Goal: Task Accomplishment & Management: Use online tool/utility

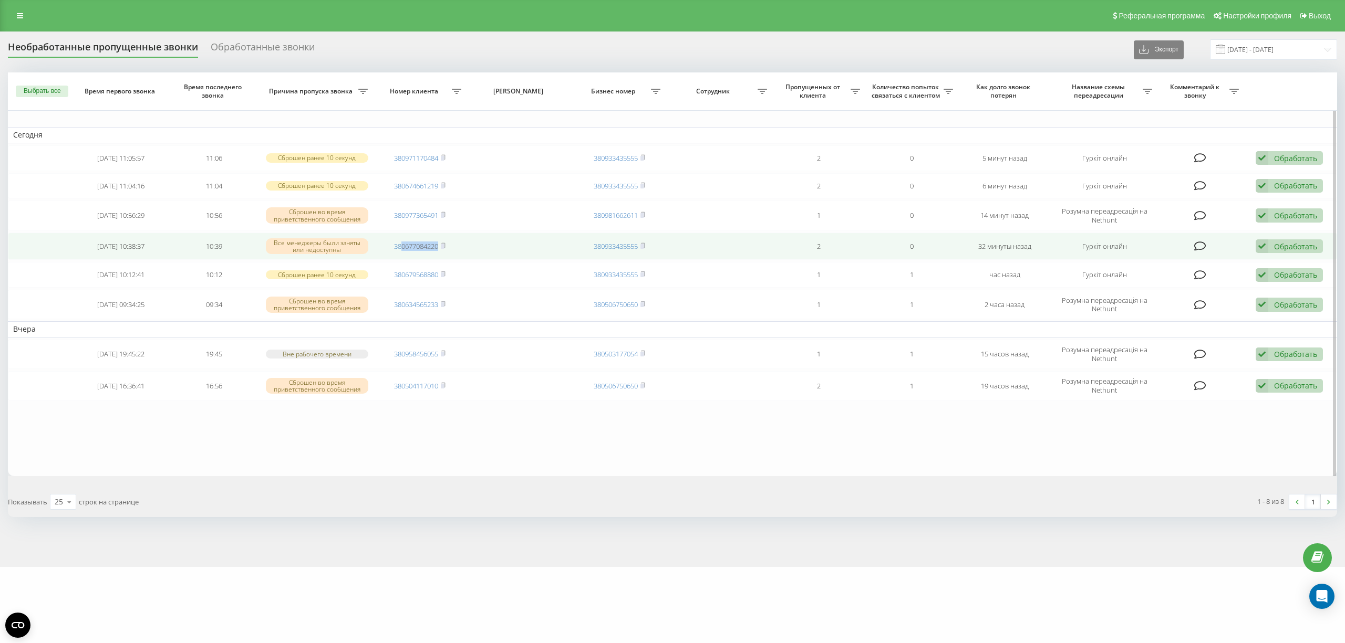
drag, startPoint x: 442, startPoint y: 250, endPoint x: 400, endPoint y: 255, distance: 41.8
click at [400, 255] on td "380677084220" at bounding box center [419, 247] width 93 height 28
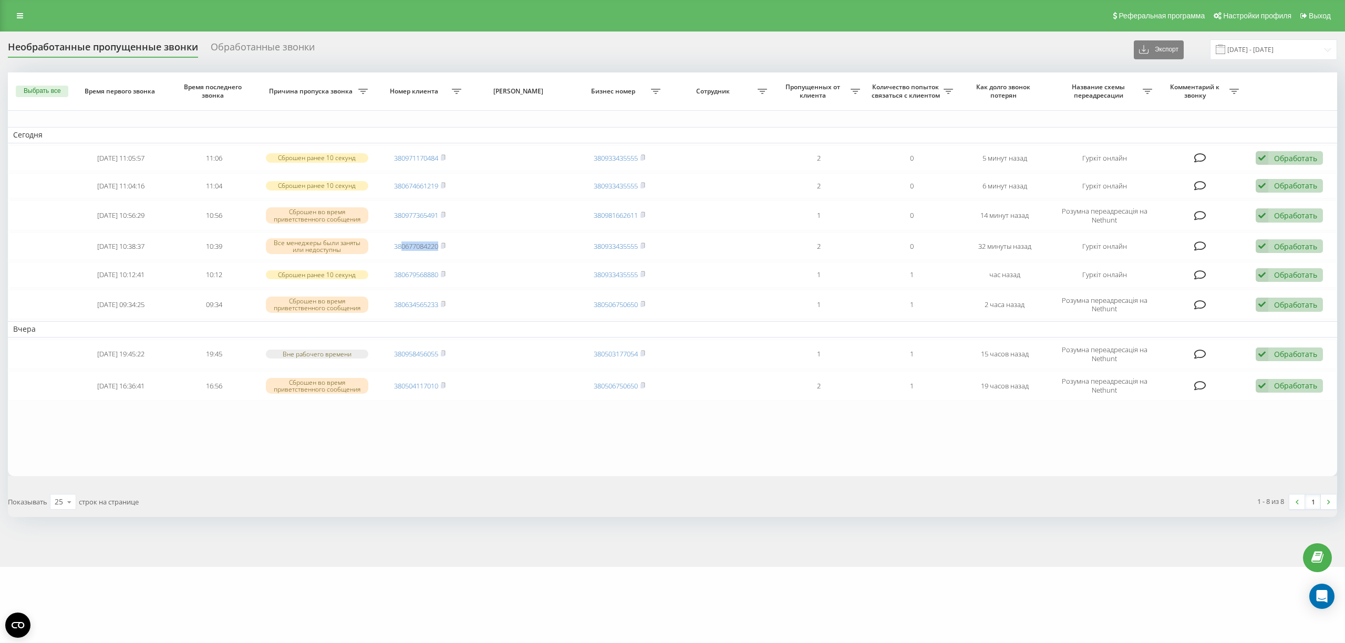
copy link "0677084220"
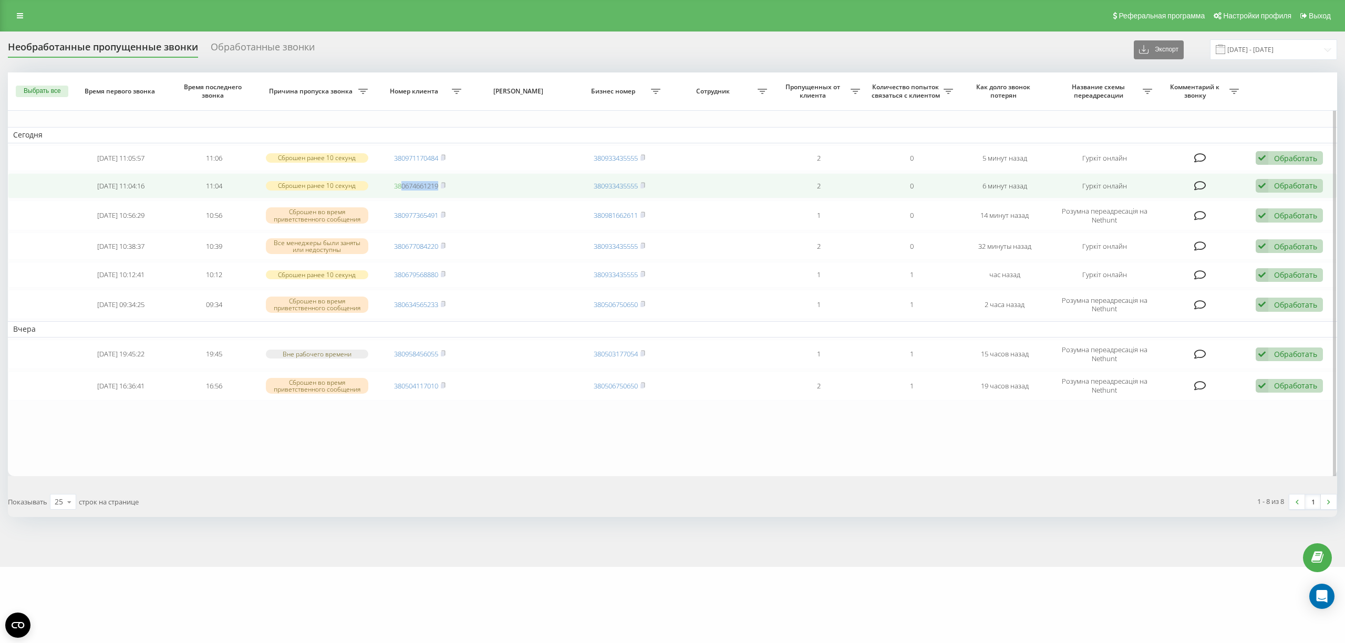
drag, startPoint x: 444, startPoint y: 182, endPoint x: 400, endPoint y: 188, distance: 44.5
click at [400, 188] on span "380674661219" at bounding box center [419, 185] width 51 height 9
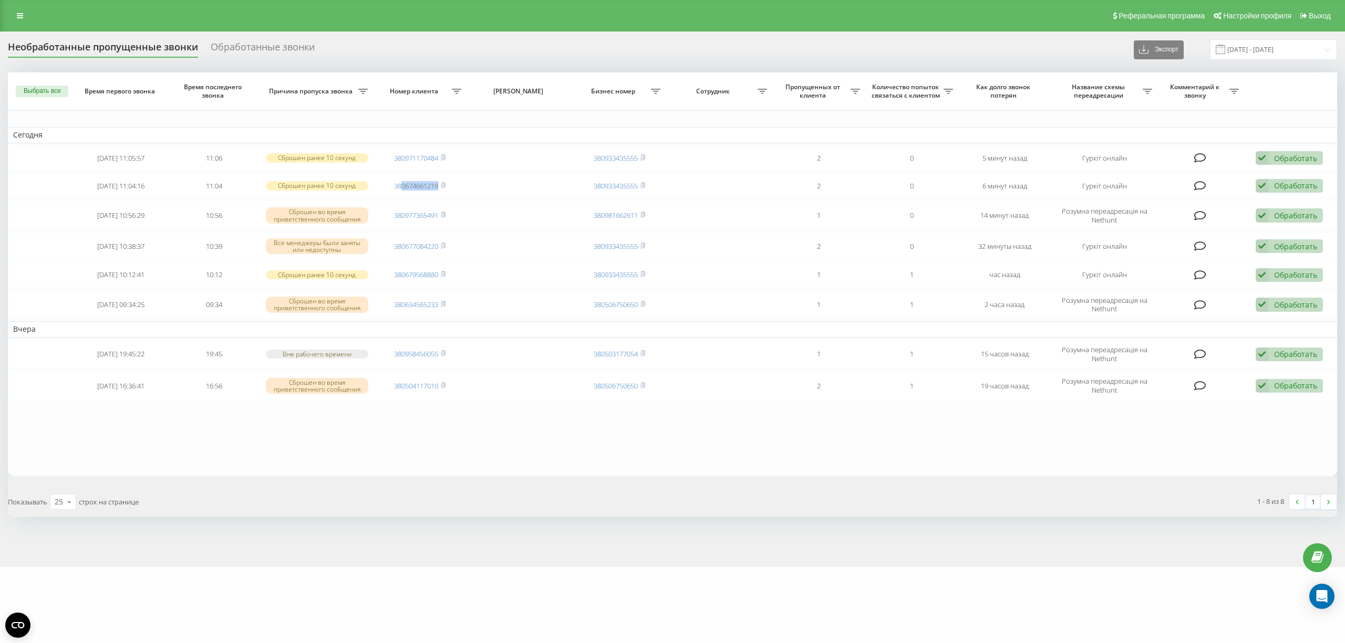
copy link "0674661219"
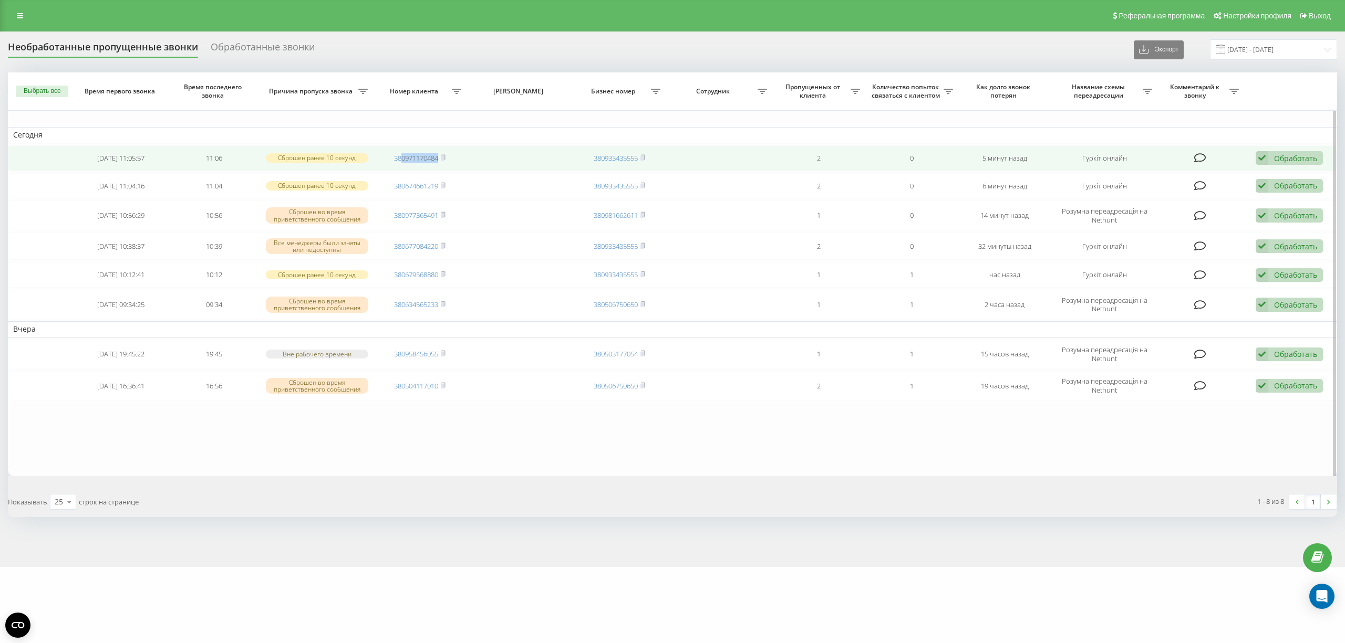
drag, startPoint x: 440, startPoint y: 158, endPoint x: 399, endPoint y: 164, distance: 40.9
click at [399, 164] on td "380971170484" at bounding box center [419, 159] width 93 height 26
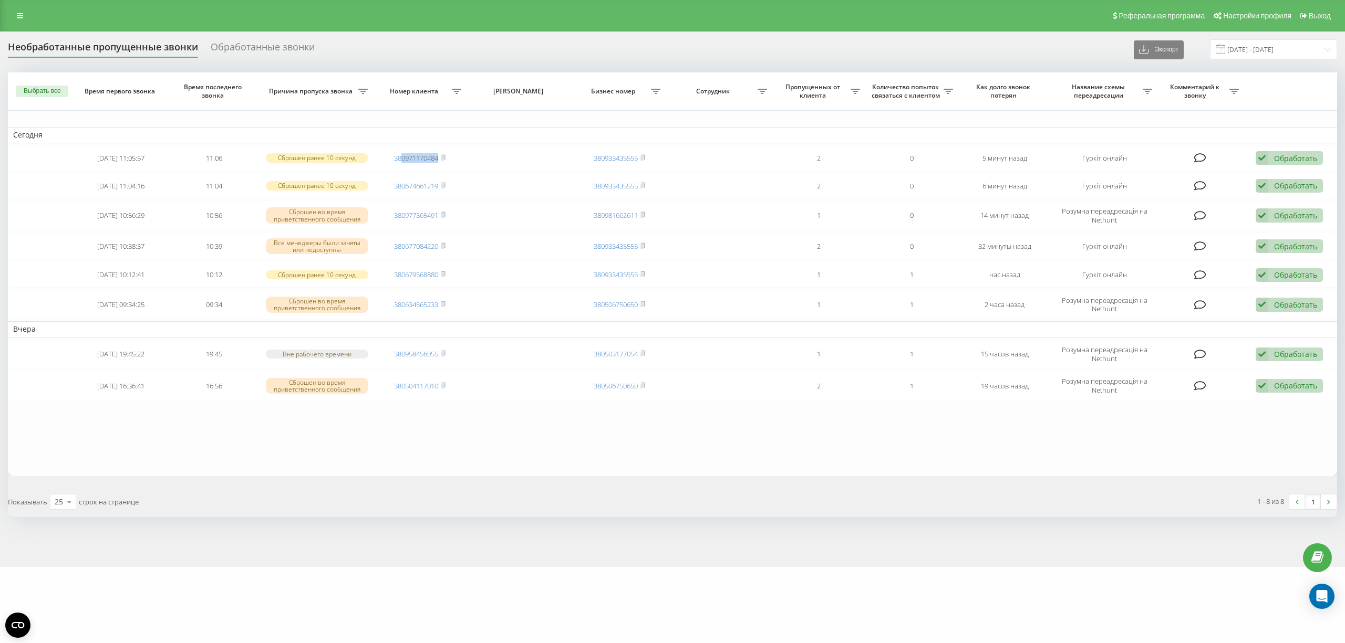
copy link "0971170484"
